Goal: Find specific page/section: Find specific page/section

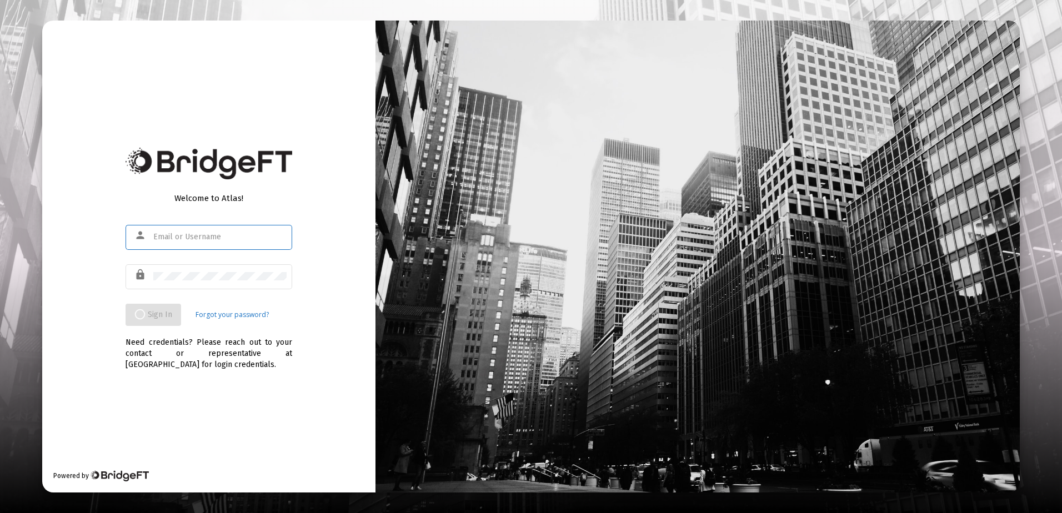
click at [220, 236] on input "text" at bounding box center [219, 237] width 133 height 9
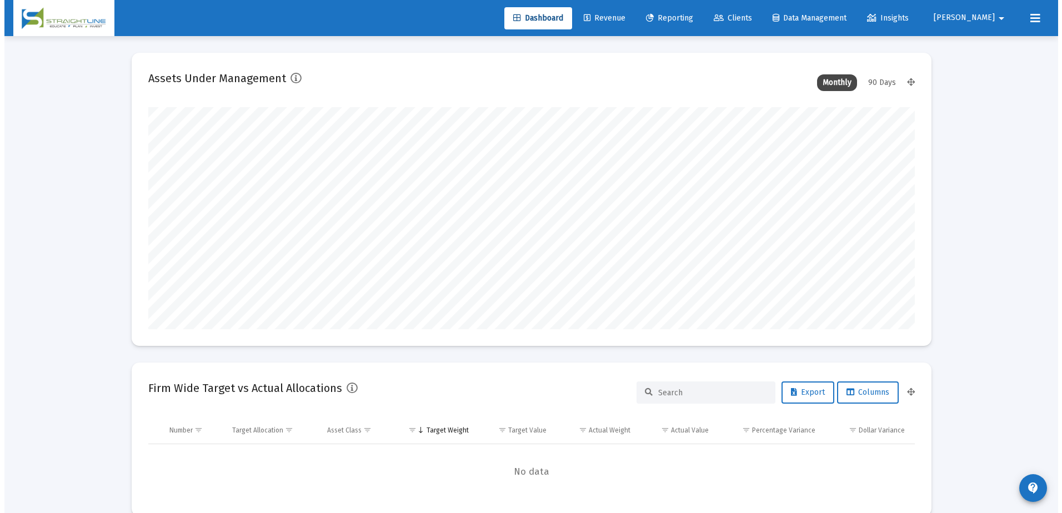
scroll to position [222, 413]
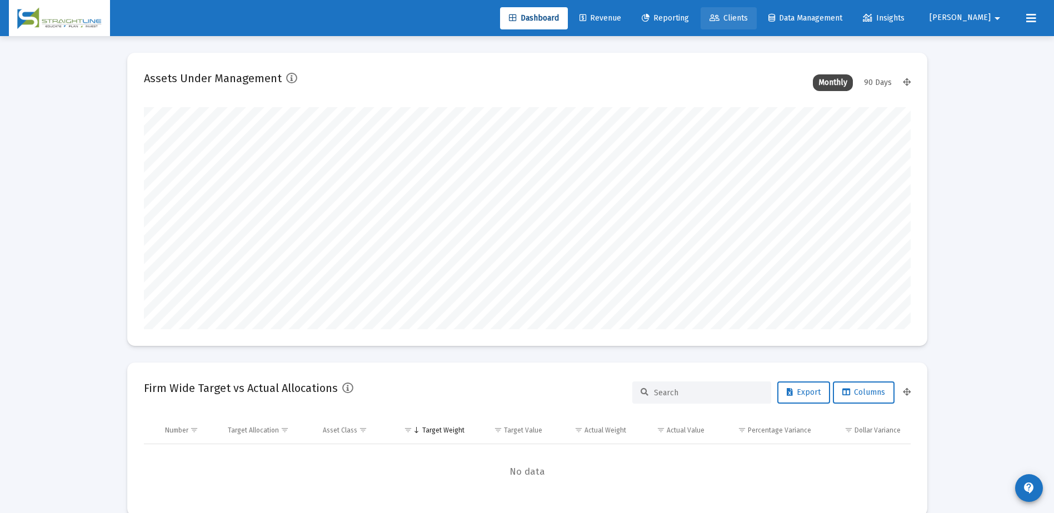
click at [748, 22] on span "Clients" at bounding box center [728, 17] width 38 height 9
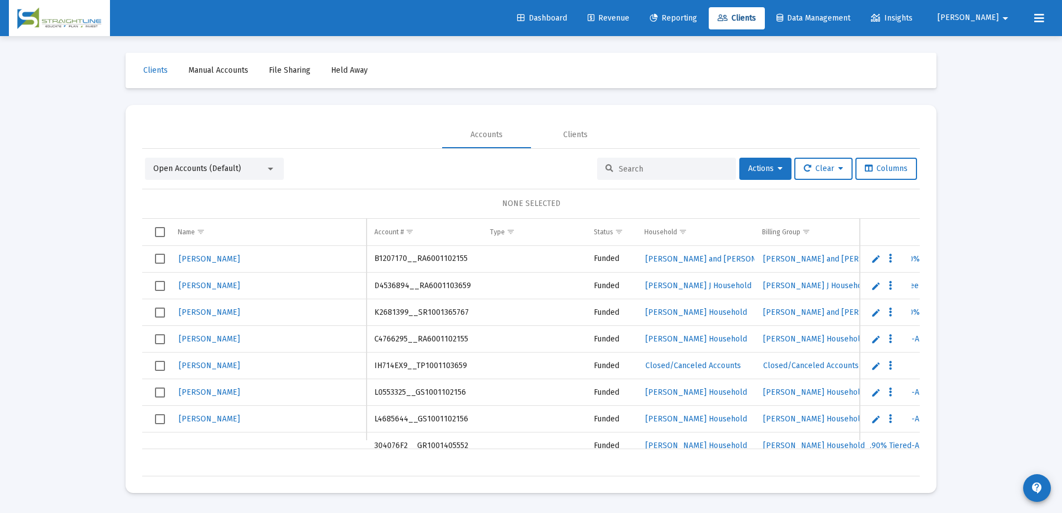
click at [641, 168] on input at bounding box center [673, 168] width 109 height 9
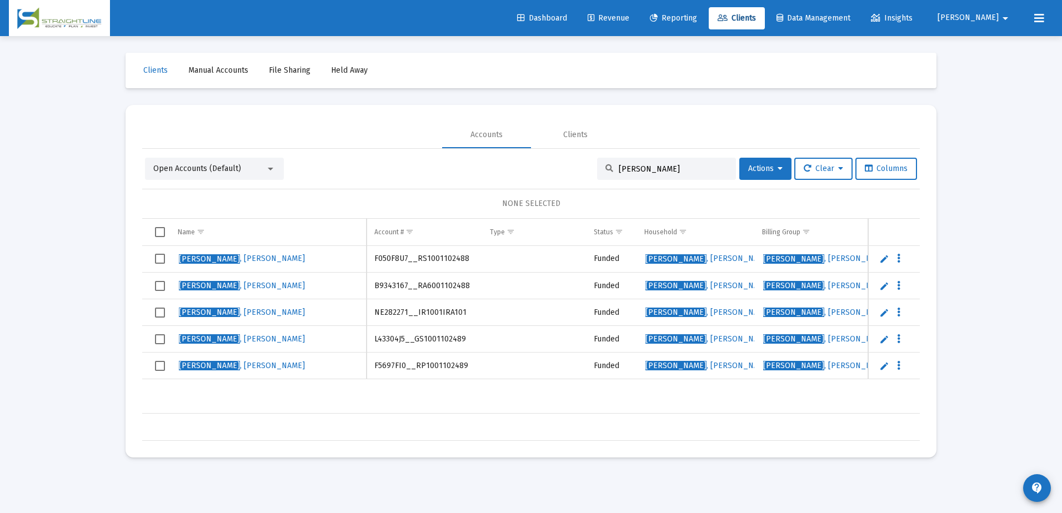
click at [262, 169] on div "Open Accounts (Default)" at bounding box center [209, 168] width 112 height 11
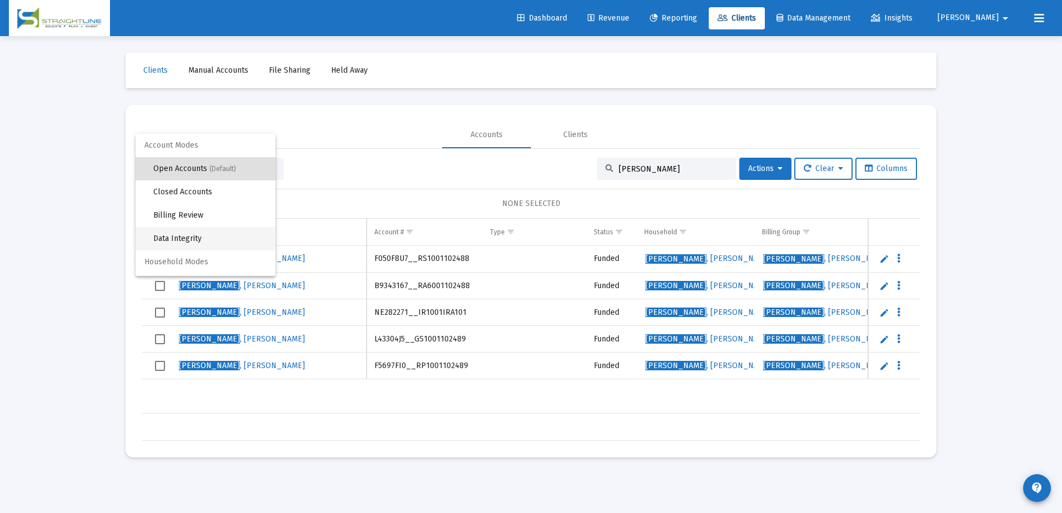
click at [215, 232] on span "Data Integrity" at bounding box center [209, 238] width 113 height 23
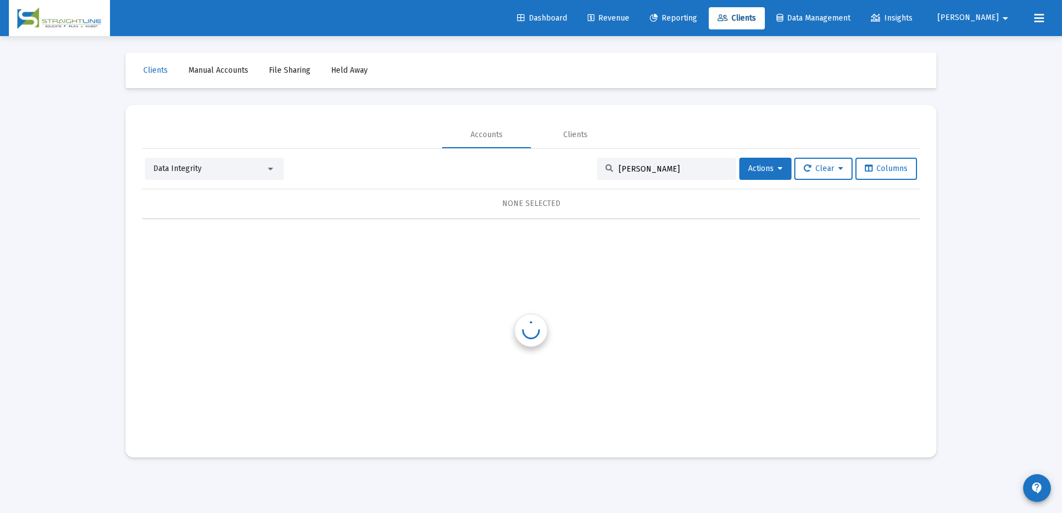
click at [645, 168] on input "[PERSON_NAME]" at bounding box center [673, 168] width 109 height 9
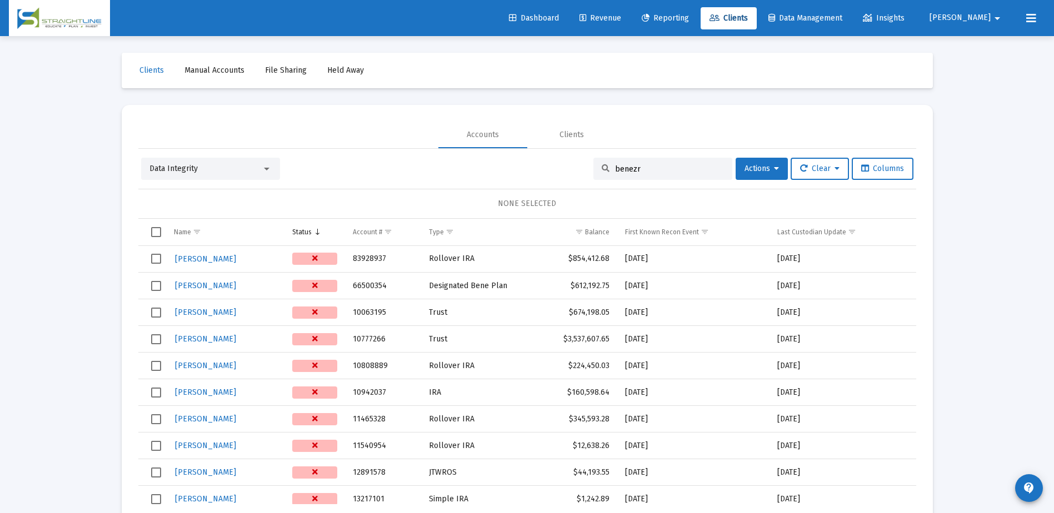
type input "[PERSON_NAME]"
